Goal: Task Accomplishment & Management: Use online tool/utility

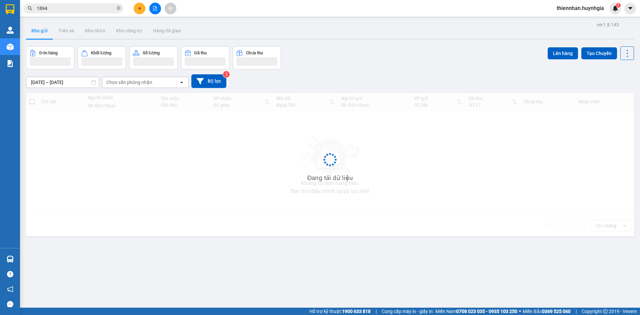
click at [76, 10] on input "1894" at bounding box center [76, 8] width 79 height 7
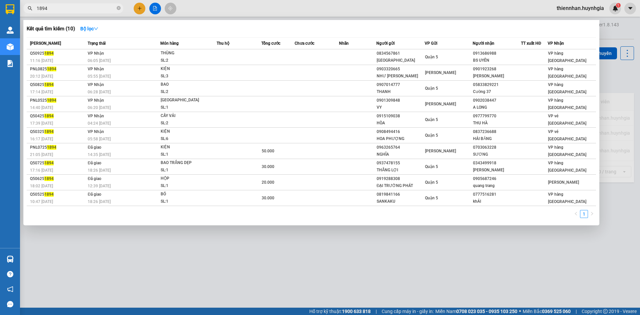
click at [76, 10] on input "1894" at bounding box center [76, 8] width 79 height 7
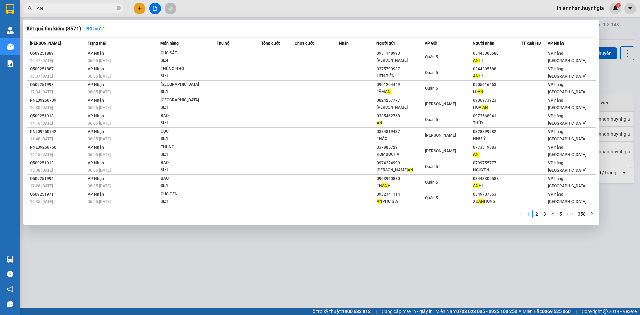
click at [97, 9] on input "AN" at bounding box center [76, 8] width 79 height 7
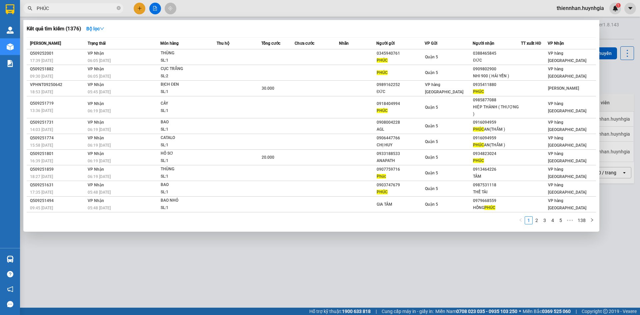
click at [54, 8] on input "PHÚC" at bounding box center [76, 8] width 79 height 7
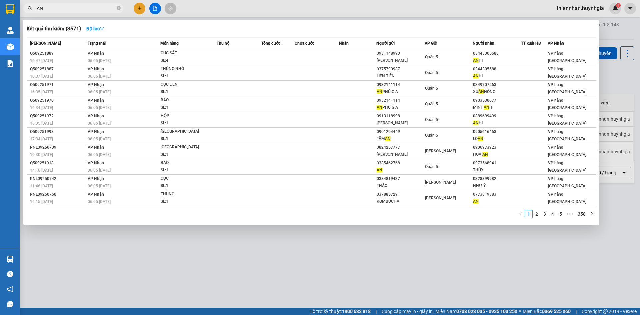
click at [72, 3] on span "AN" at bounding box center [73, 8] width 100 height 10
click at [72, 6] on input "AN" at bounding box center [76, 8] width 79 height 7
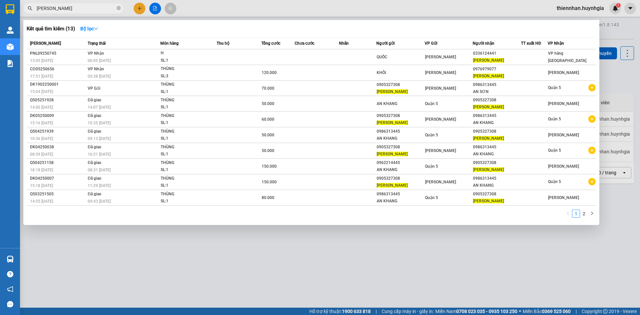
type input "MINH KHÔI"
click at [419, 259] on div at bounding box center [320, 157] width 640 height 315
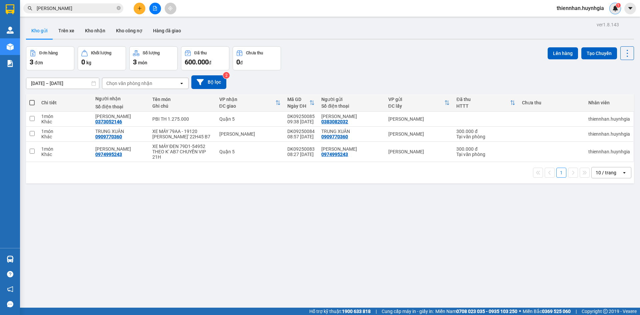
click at [619, 6] on span "1" at bounding box center [618, 5] width 2 height 5
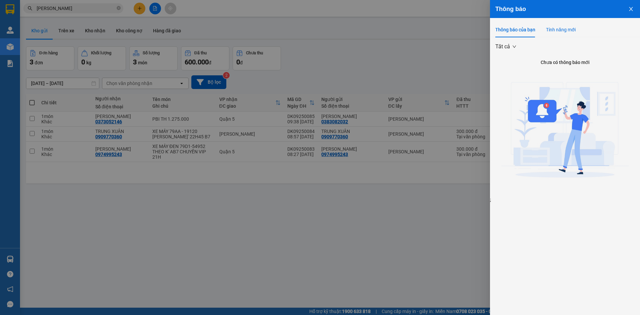
click at [574, 31] on div "Tính năng mới" at bounding box center [561, 29] width 30 height 7
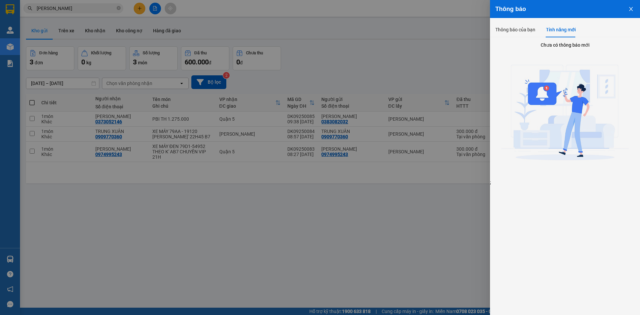
click at [454, 41] on div at bounding box center [320, 157] width 640 height 315
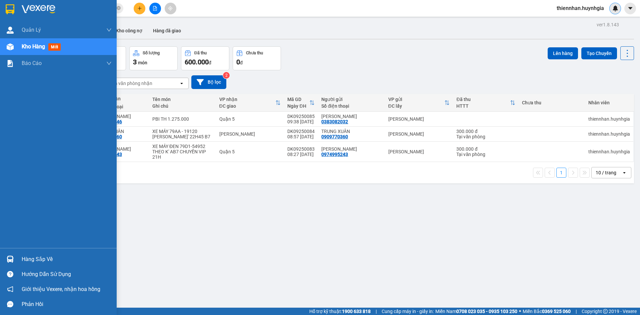
click at [65, 49] on div "Kho hàng mới" at bounding box center [67, 46] width 90 height 17
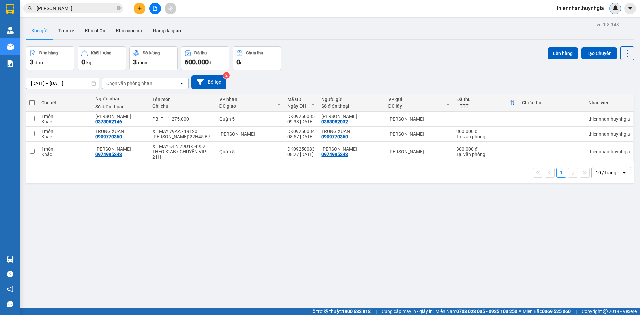
click at [59, 59] on div "3 đơn" at bounding box center [50, 61] width 41 height 9
click at [153, 63] on div "3 món" at bounding box center [153, 61] width 41 height 9
click at [93, 35] on button "Kho nhận" at bounding box center [95, 31] width 31 height 16
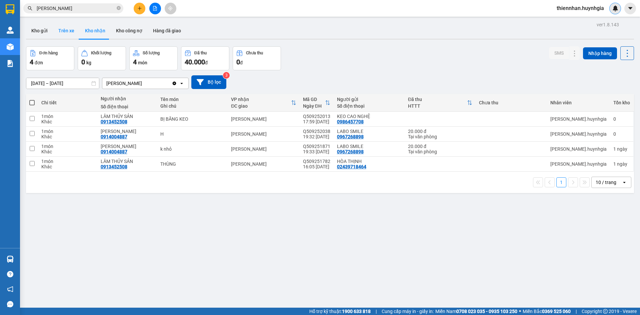
click at [72, 32] on button "Trên xe" at bounding box center [66, 31] width 27 height 16
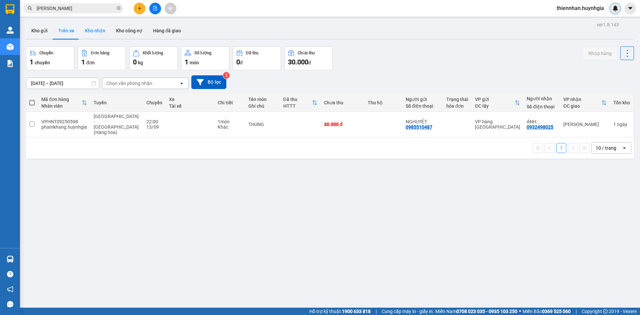
click at [105, 37] on button "Kho nhận" at bounding box center [95, 31] width 31 height 16
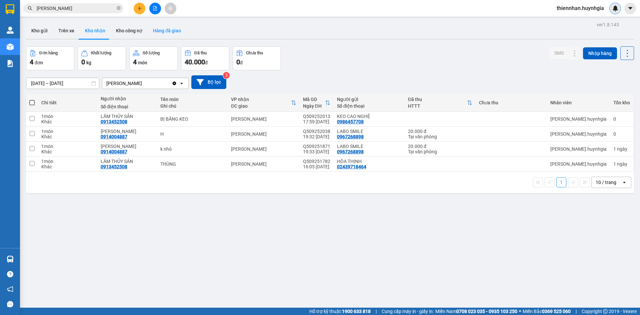
click at [168, 37] on button "Hàng đã giao" at bounding box center [167, 31] width 39 height 16
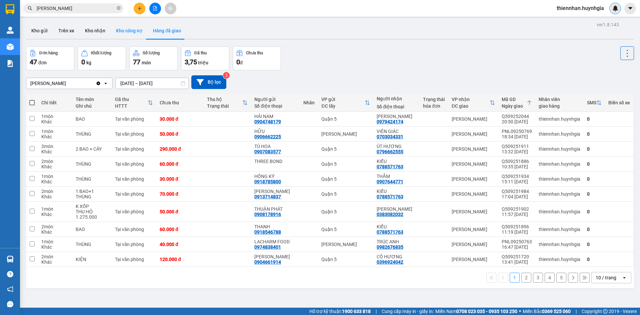
click at [133, 35] on button "Kho công nợ" at bounding box center [129, 31] width 37 height 16
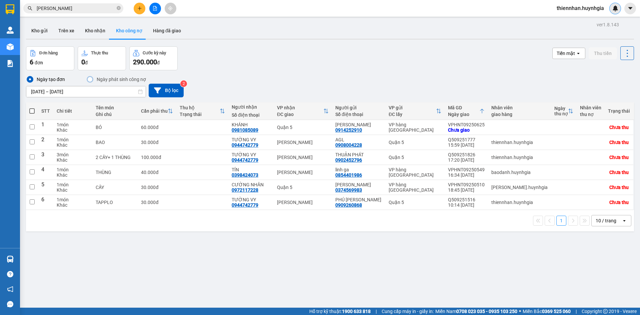
click at [262, 65] on div "Đơn hàng 6 đơn Thực thu 0 đ Cước kỳ này 290.000 đ Tiền mặt open Thu tiền" at bounding box center [330, 58] width 608 height 24
click at [161, 88] on button "Bộ lọc" at bounding box center [166, 91] width 35 height 14
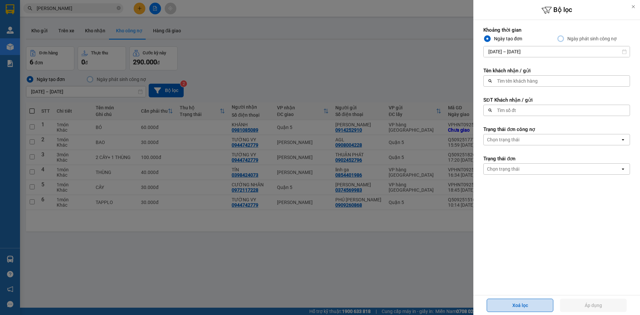
click at [517, 302] on button "Xoá lọc" at bounding box center [520, 305] width 67 height 13
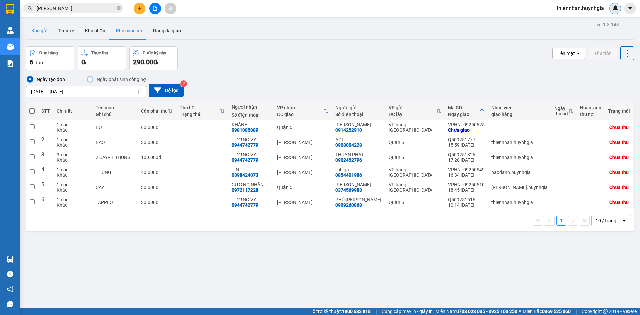
click at [45, 34] on button "Kho gửi" at bounding box center [39, 31] width 27 height 16
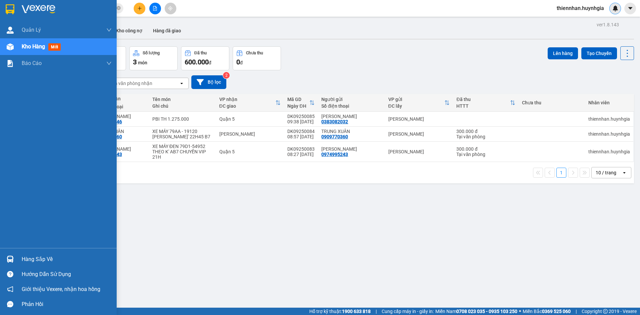
click at [54, 261] on div "Hàng sắp về" at bounding box center [67, 259] width 90 height 10
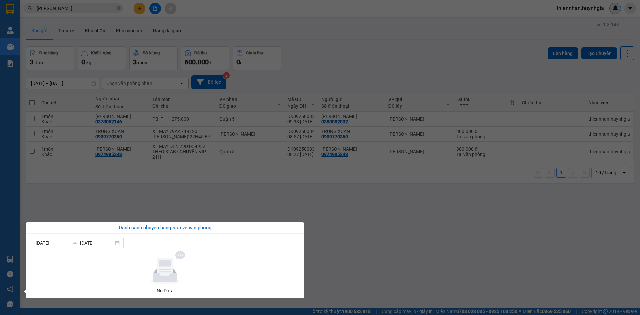
click at [335, 230] on section "Kết quả tìm kiếm ( 13 ) Bộ lọc Mã ĐH Trạng thái Món hàng Thu hộ Tổng cước Chưa …" at bounding box center [320, 157] width 640 height 315
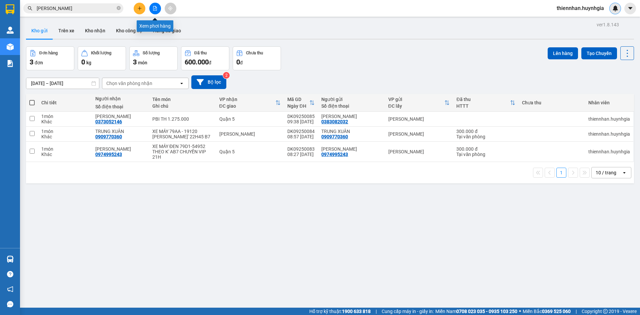
click at [158, 11] on button at bounding box center [155, 9] width 12 height 12
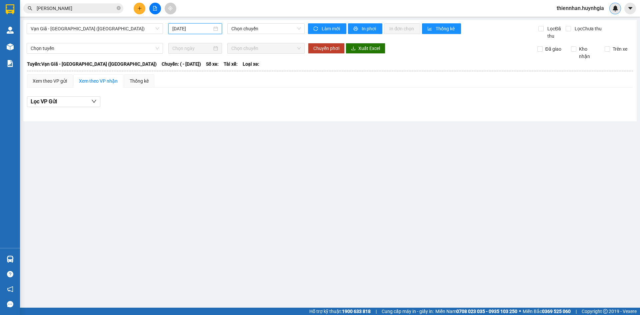
click at [187, 32] on input "14/09/2025" at bounding box center [192, 28] width 40 height 7
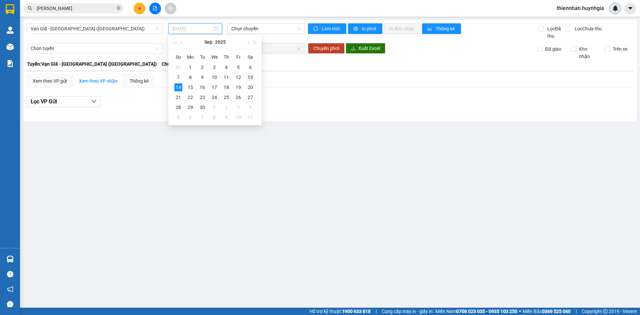
click at [253, 80] on div "13" at bounding box center [250, 77] width 8 height 8
type input "13/09/2025"
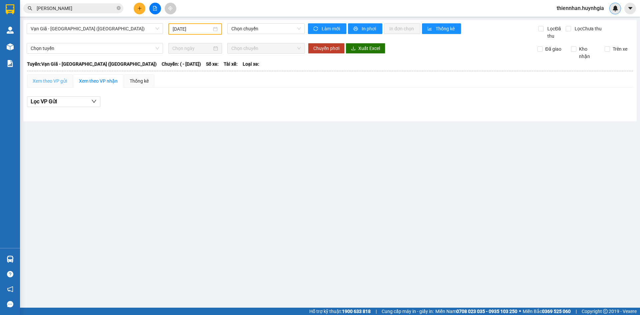
click at [69, 83] on div "Xem theo VP gửi" at bounding box center [50, 80] width 46 height 13
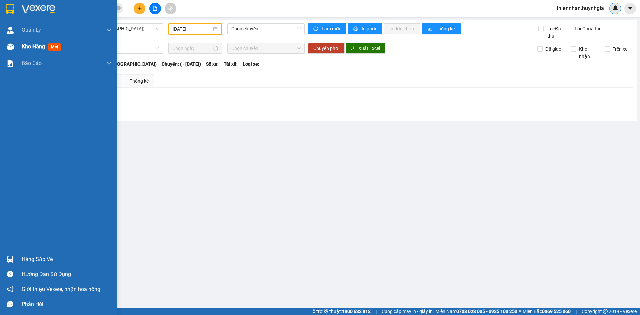
click at [27, 52] on div "Kho hàng mới" at bounding box center [67, 46] width 90 height 17
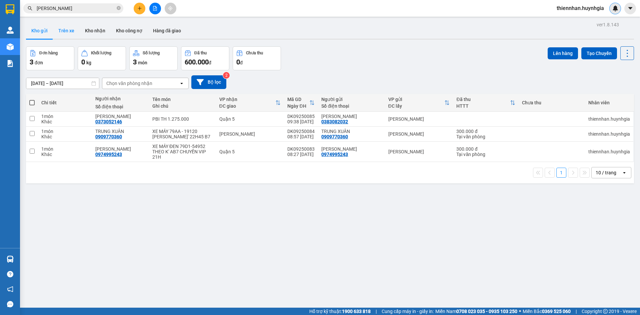
click at [66, 32] on button "Trên xe" at bounding box center [66, 31] width 27 height 16
